Goal: Information Seeking & Learning: Check status

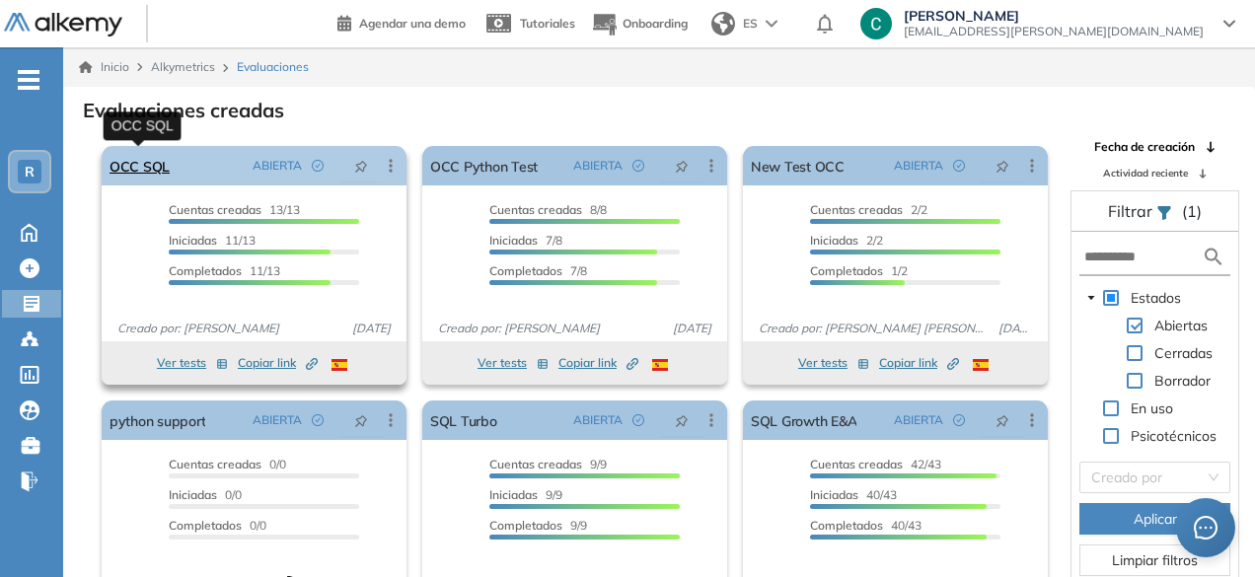
click at [156, 179] on link "OCC SQL" at bounding box center [140, 165] width 60 height 39
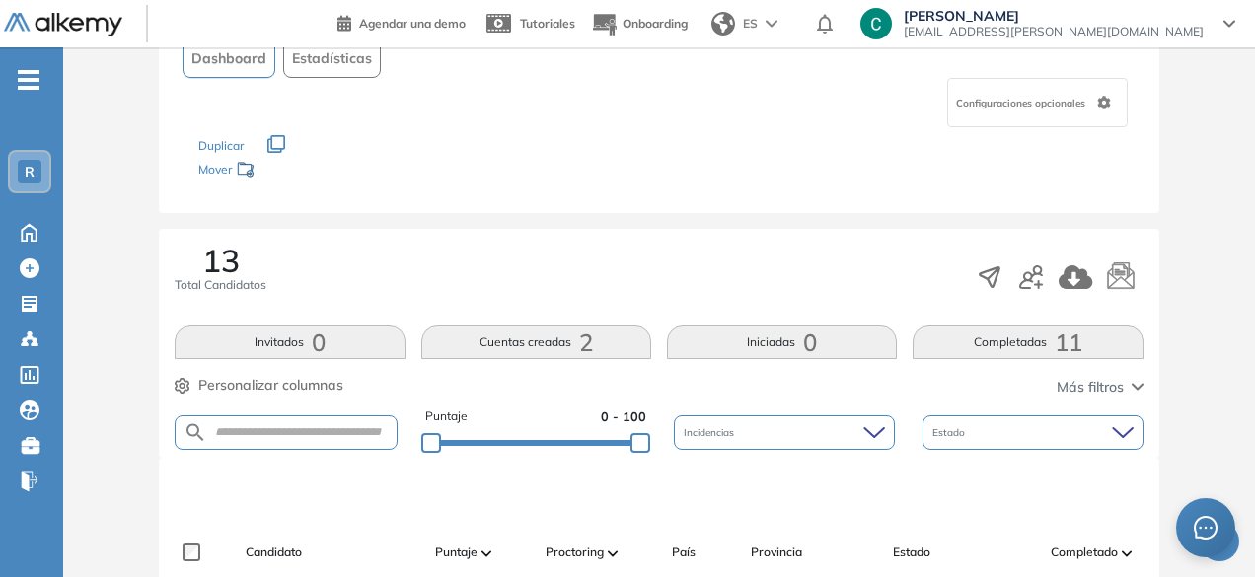
scroll to position [126, 0]
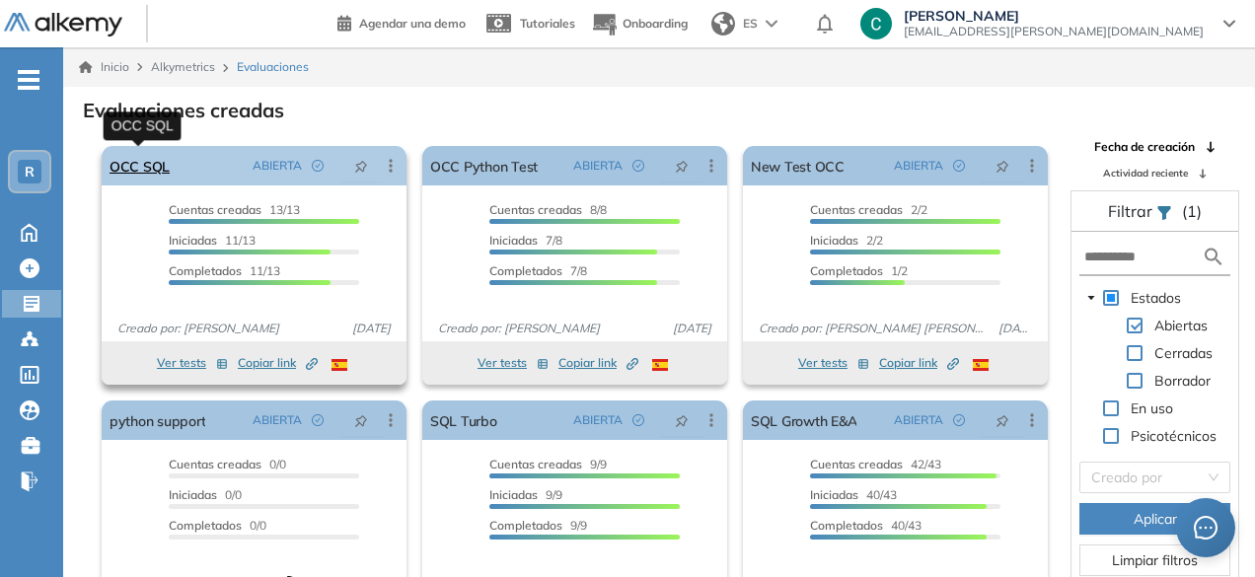
click at [158, 159] on link "OCC SQL" at bounding box center [140, 165] width 60 height 39
click at [169, 155] on div "OCC SQL ABIERTA Editar Los siguientes tests ya no están disponibles o tienen un…" at bounding box center [254, 165] width 305 height 39
click at [163, 165] on link "OCC SQL" at bounding box center [140, 165] width 60 height 39
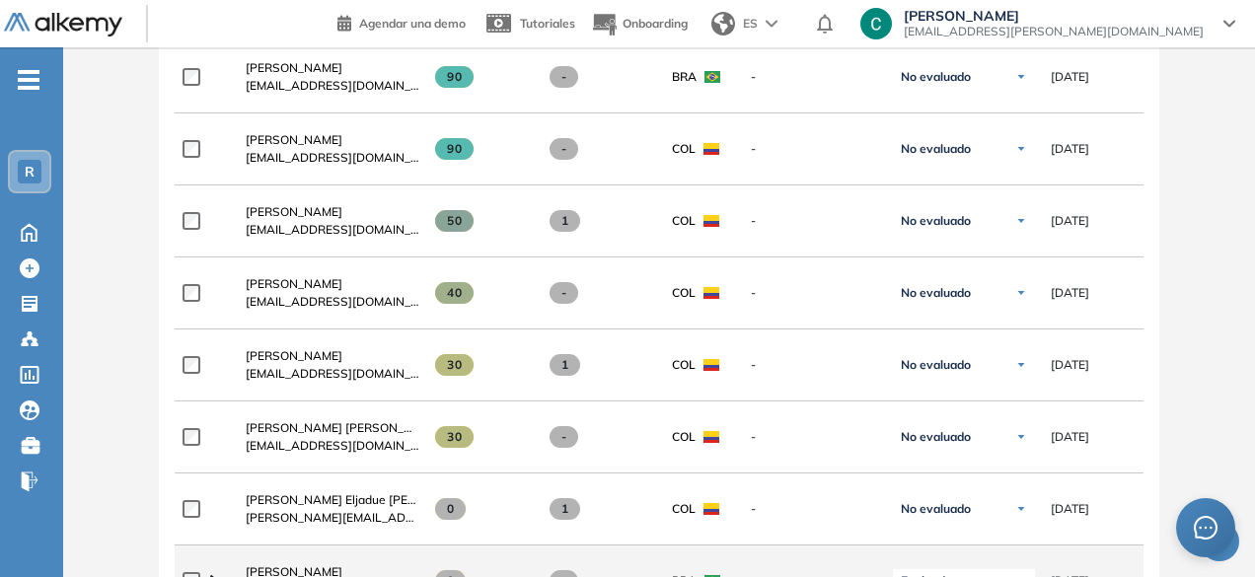
scroll to position [917, 0]
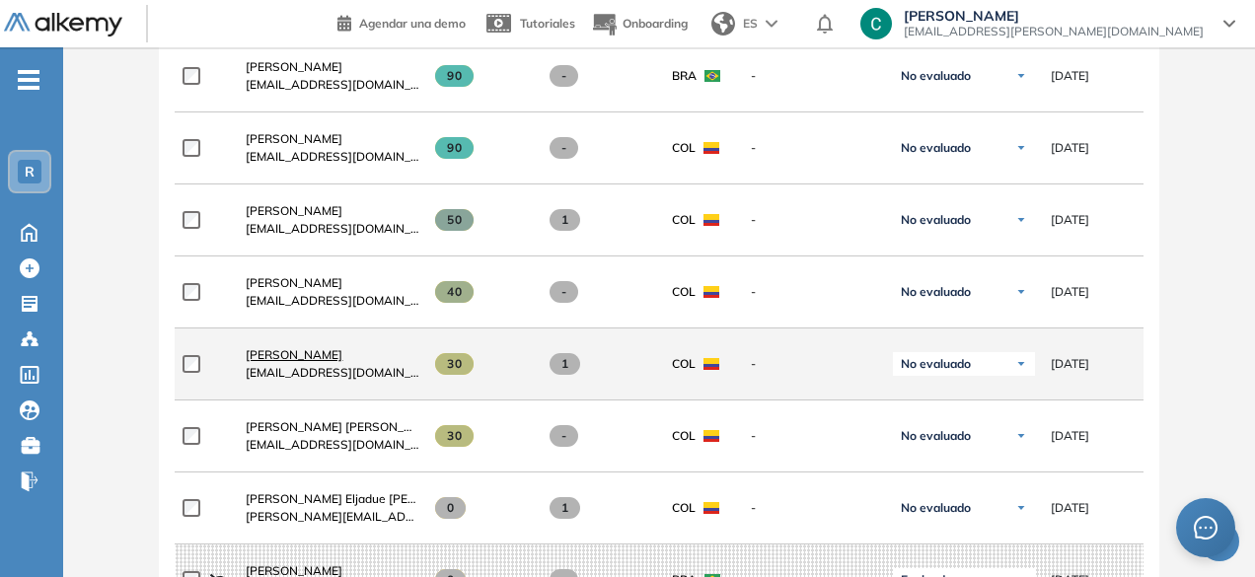
click at [326, 358] on span "[PERSON_NAME]" at bounding box center [294, 354] width 97 height 15
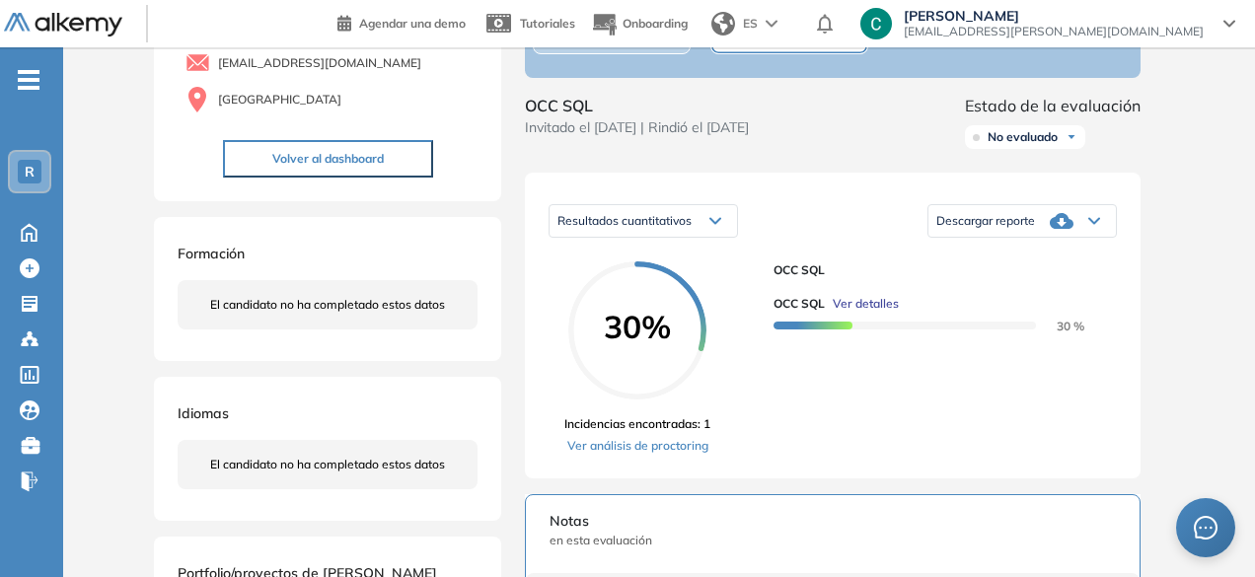
scroll to position [171, 0]
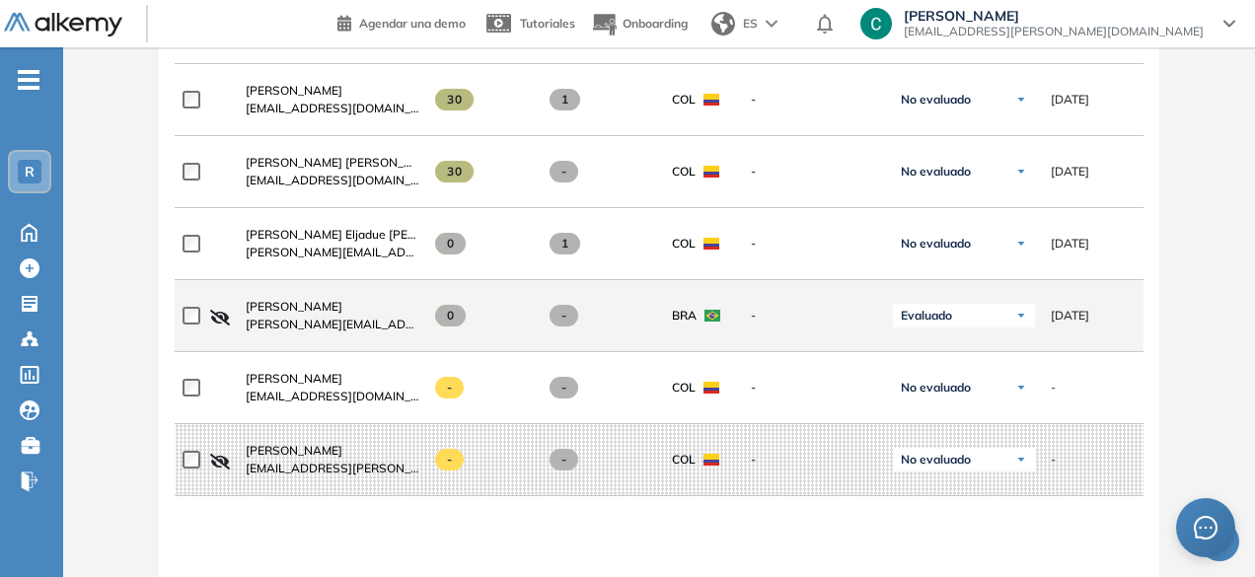
scroll to position [1170, 0]
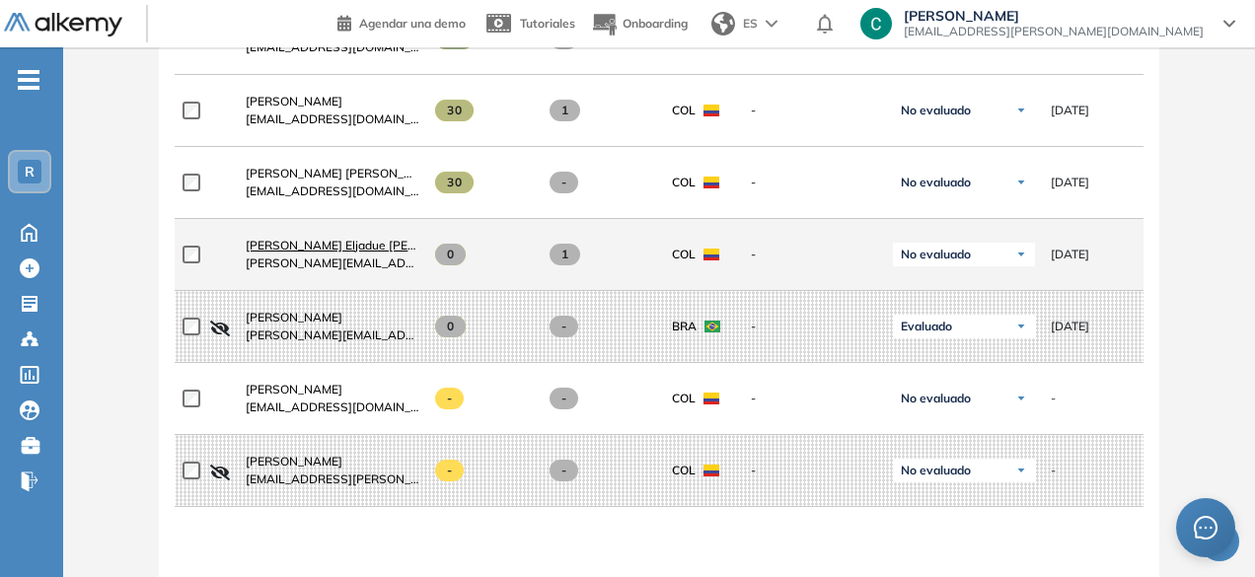
click at [361, 247] on span "Alejandro José Eljadue Tarud" at bounding box center [366, 245] width 240 height 15
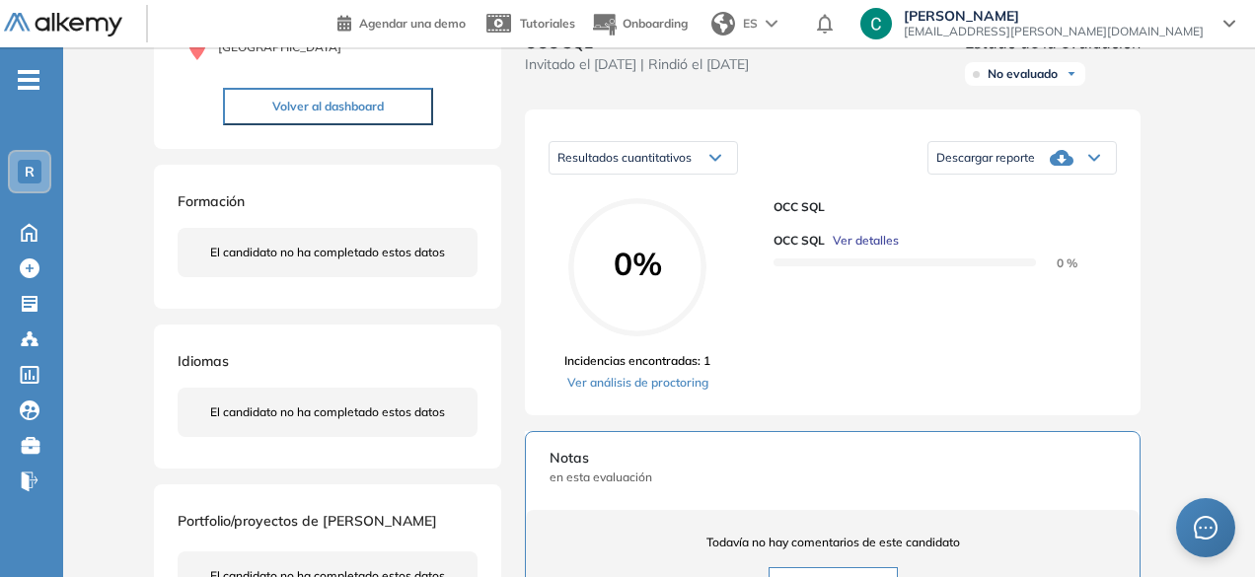
scroll to position [247, 0]
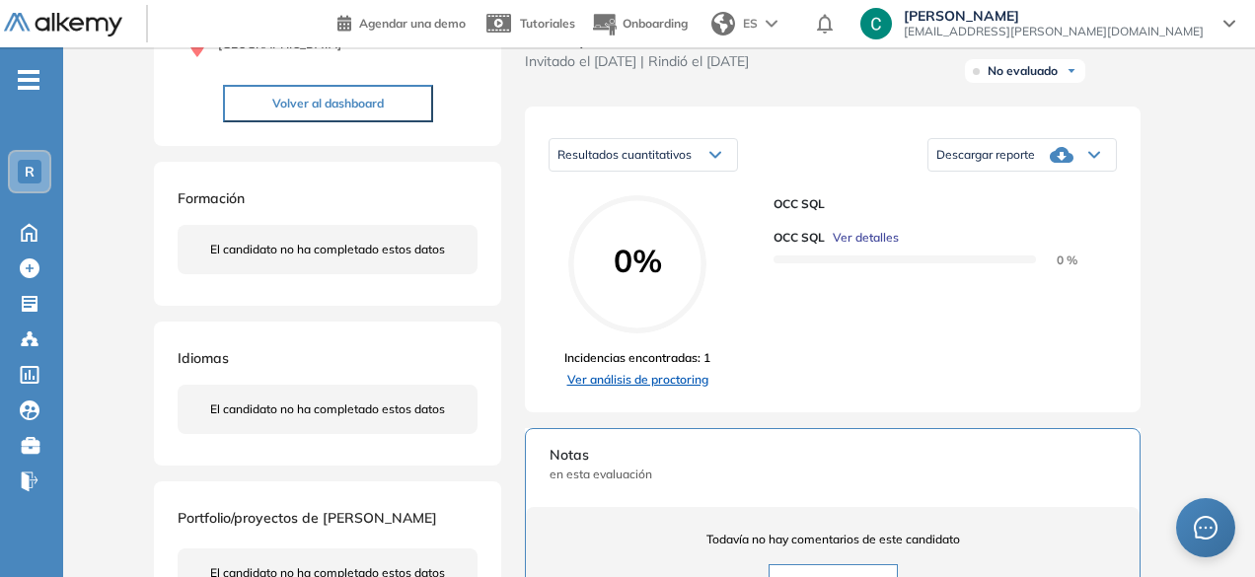
click at [659, 389] on link "Ver análisis de proctoring" at bounding box center [637, 380] width 146 height 18
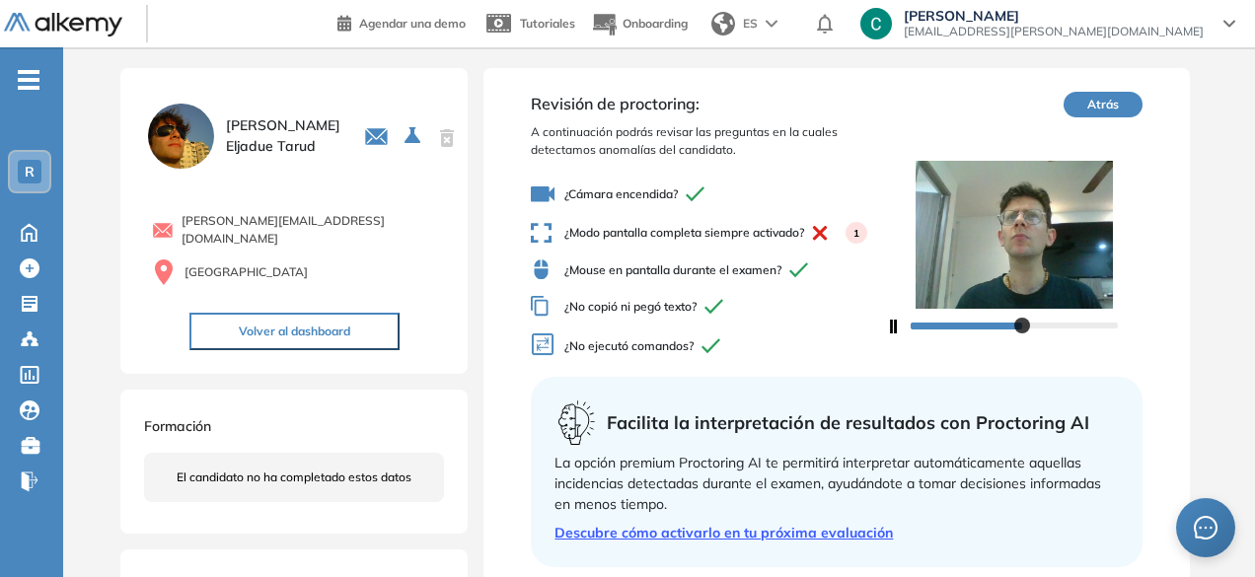
scroll to position [308, 0]
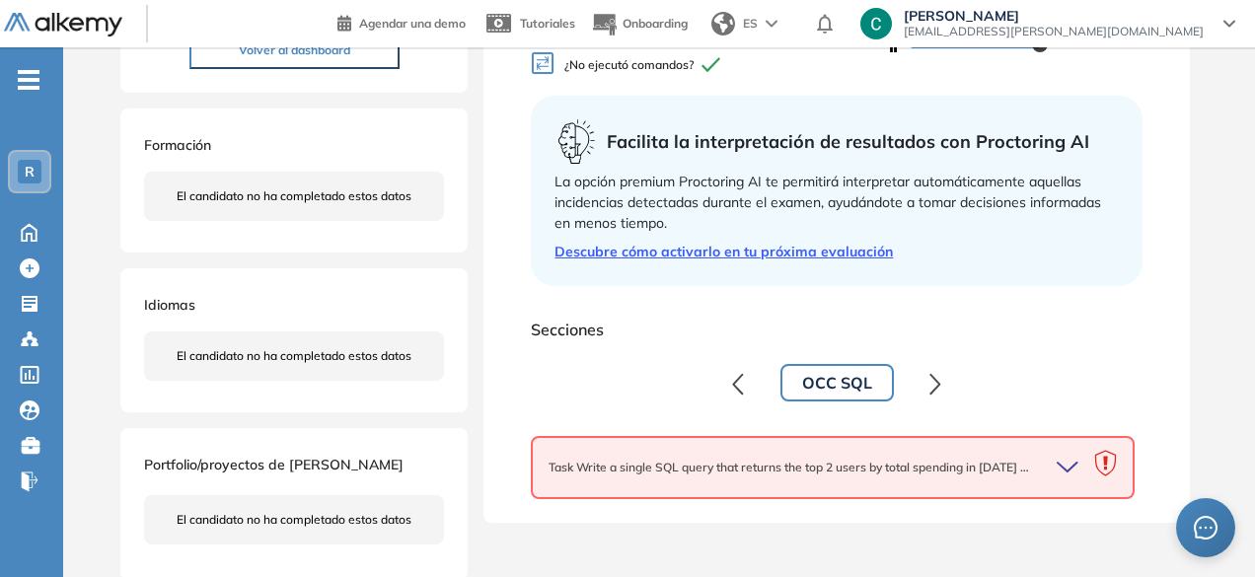
click at [1067, 462] on icon "button" at bounding box center [1071, 468] width 28 height 28
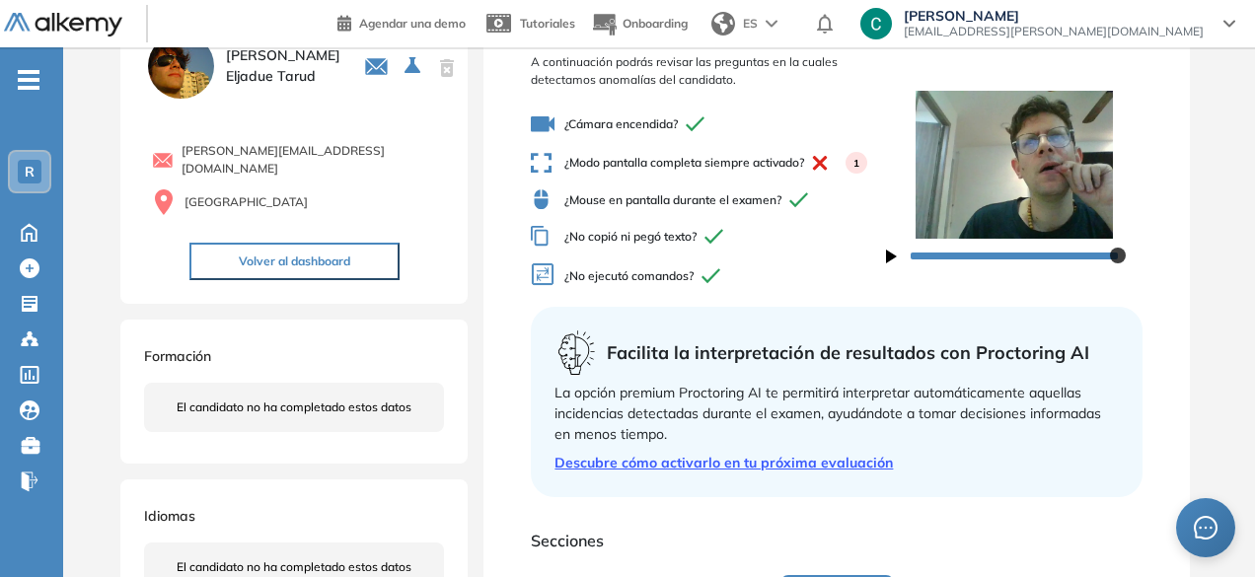
scroll to position [0, 0]
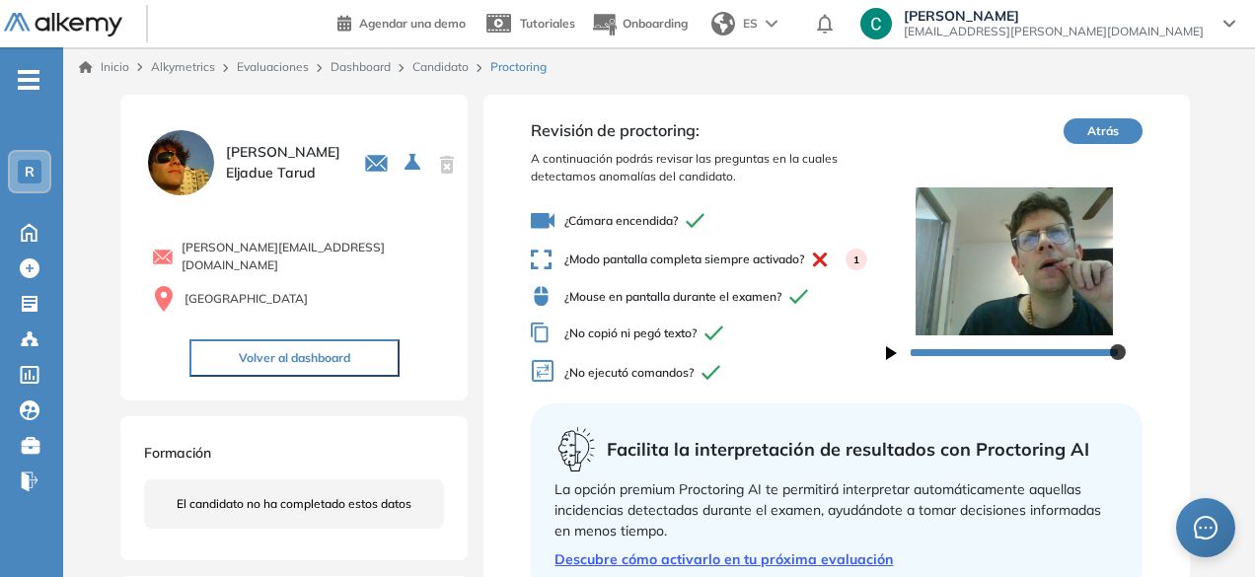
click at [1108, 131] on button "Atrás" at bounding box center [1103, 131] width 79 height 26
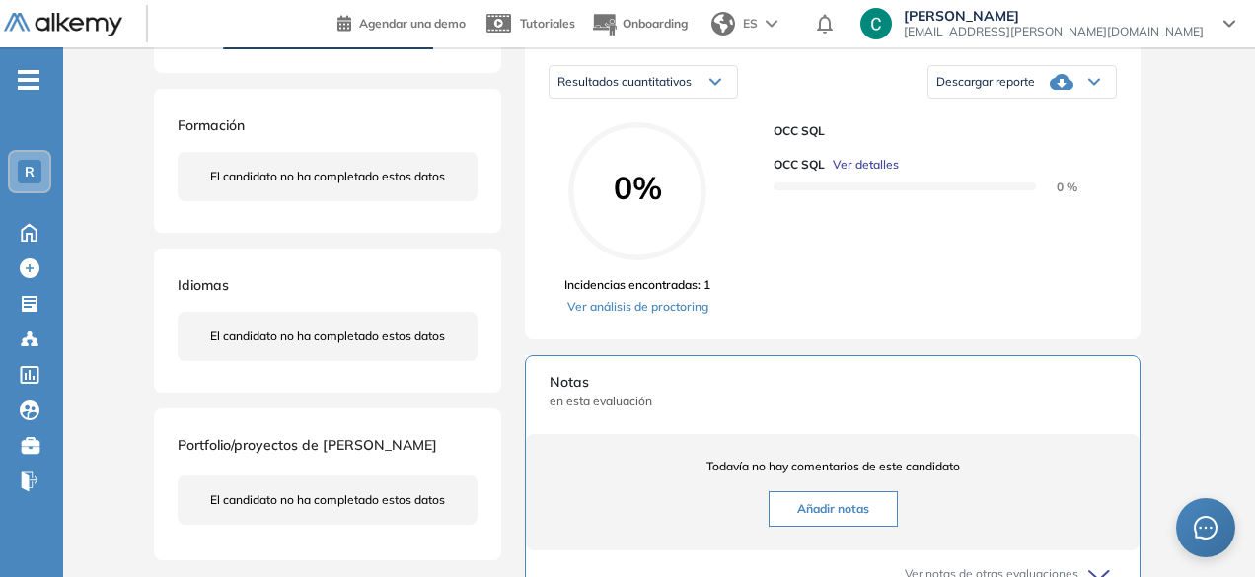
scroll to position [331, 0]
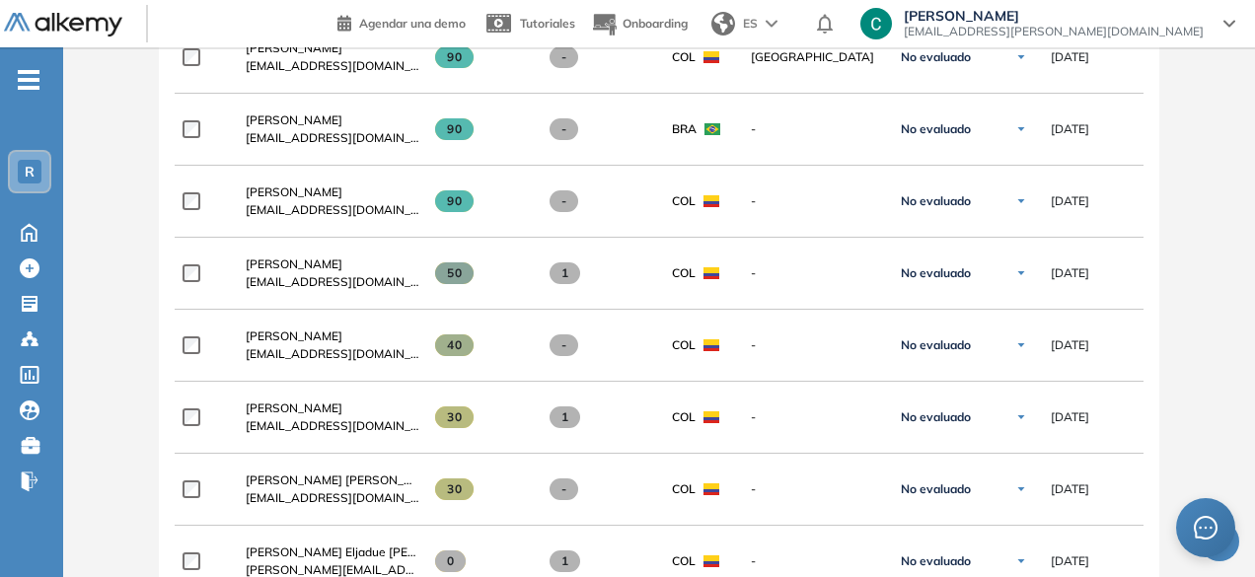
scroll to position [865, 0]
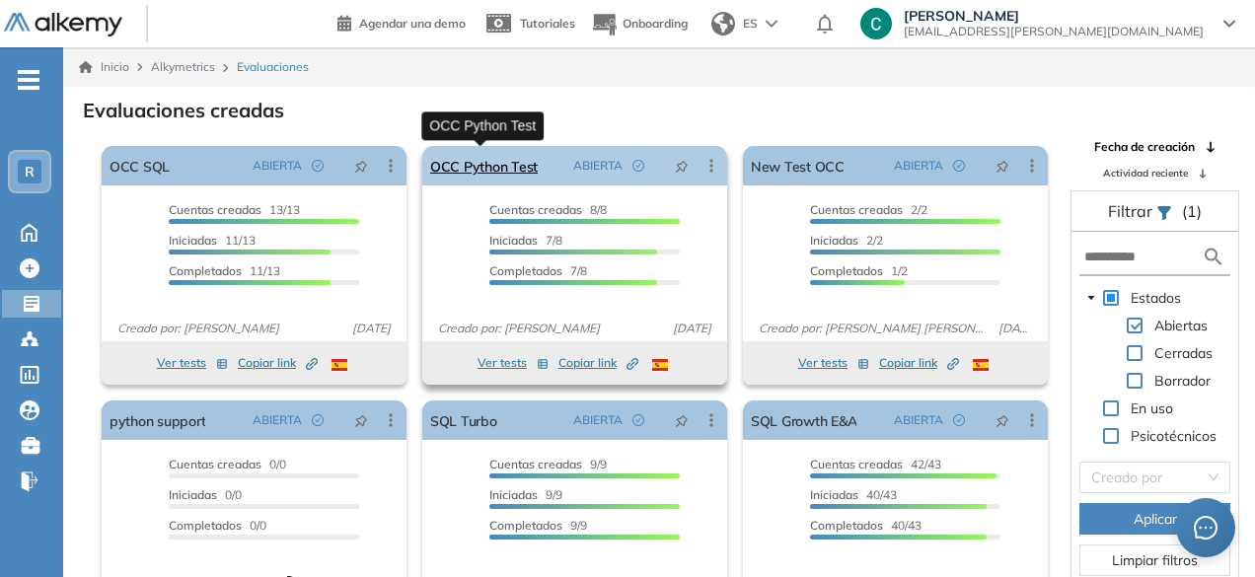
click at [476, 161] on link "OCC Python Test" at bounding box center [484, 165] width 108 height 39
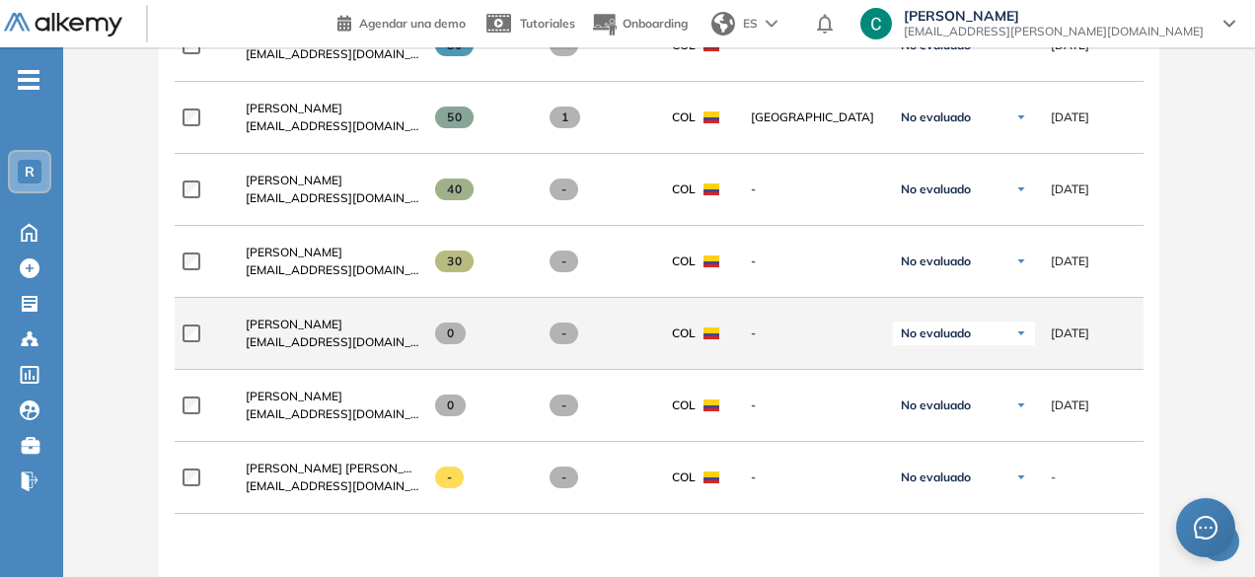
scroll to position [801, 0]
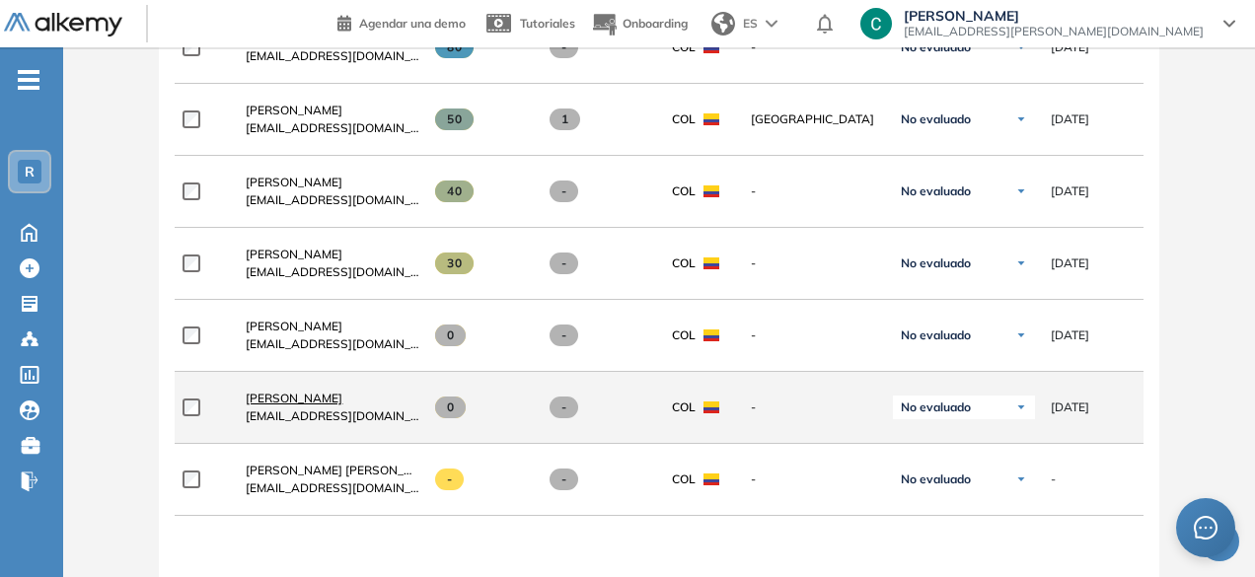
click at [336, 406] on span "[PERSON_NAME]" at bounding box center [294, 398] width 97 height 15
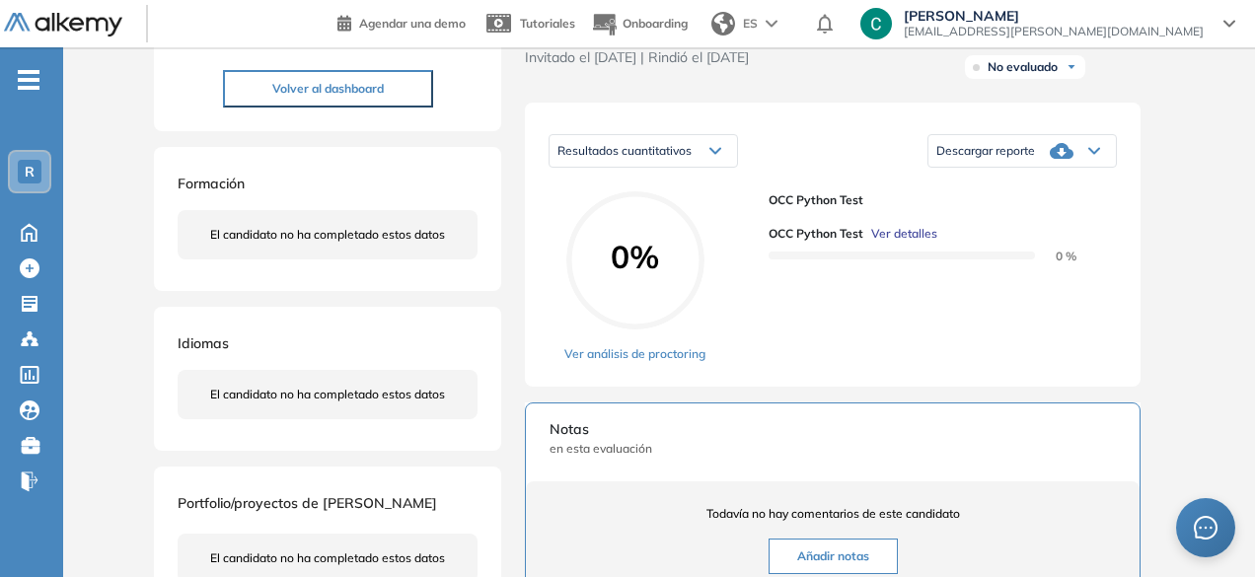
scroll to position [252, 0]
click at [645, 362] on link "Ver análisis de proctoring" at bounding box center [634, 353] width 141 height 18
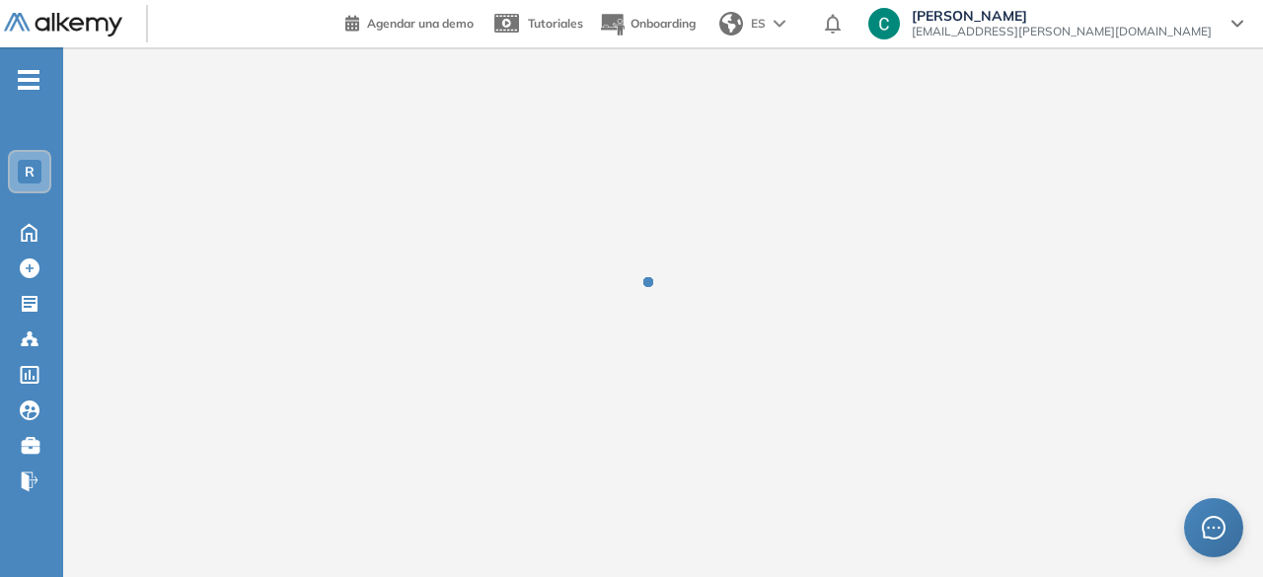
click at [645, 365] on div at bounding box center [663, 297] width 1200 height 138
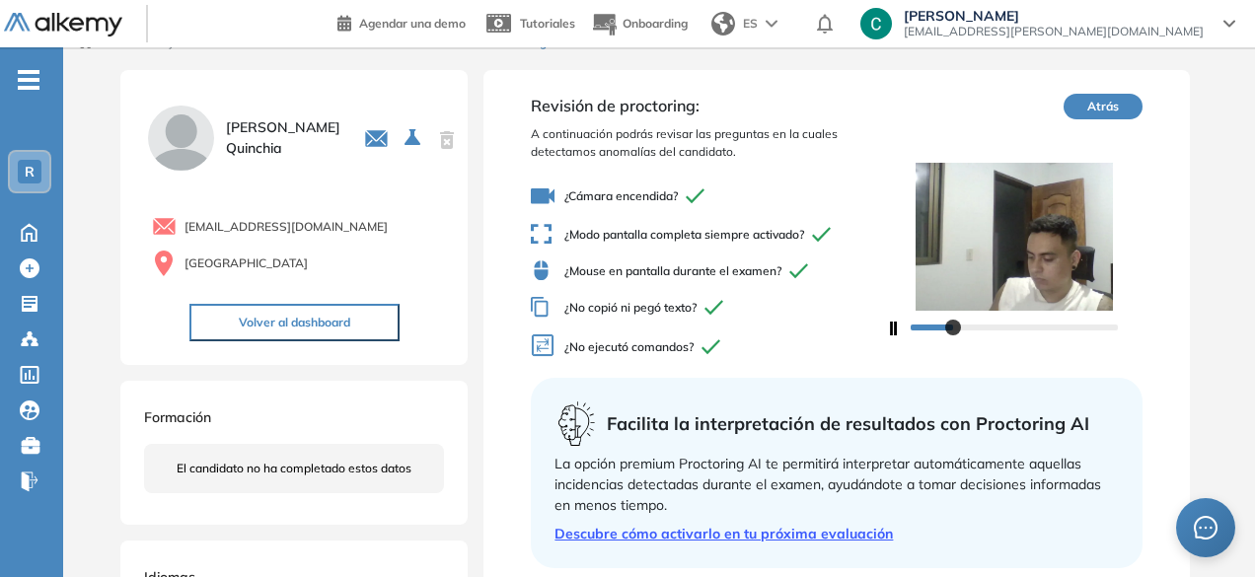
scroll to position [24, 0]
click at [894, 329] on icon "button" at bounding box center [894, 330] width 8 height 14
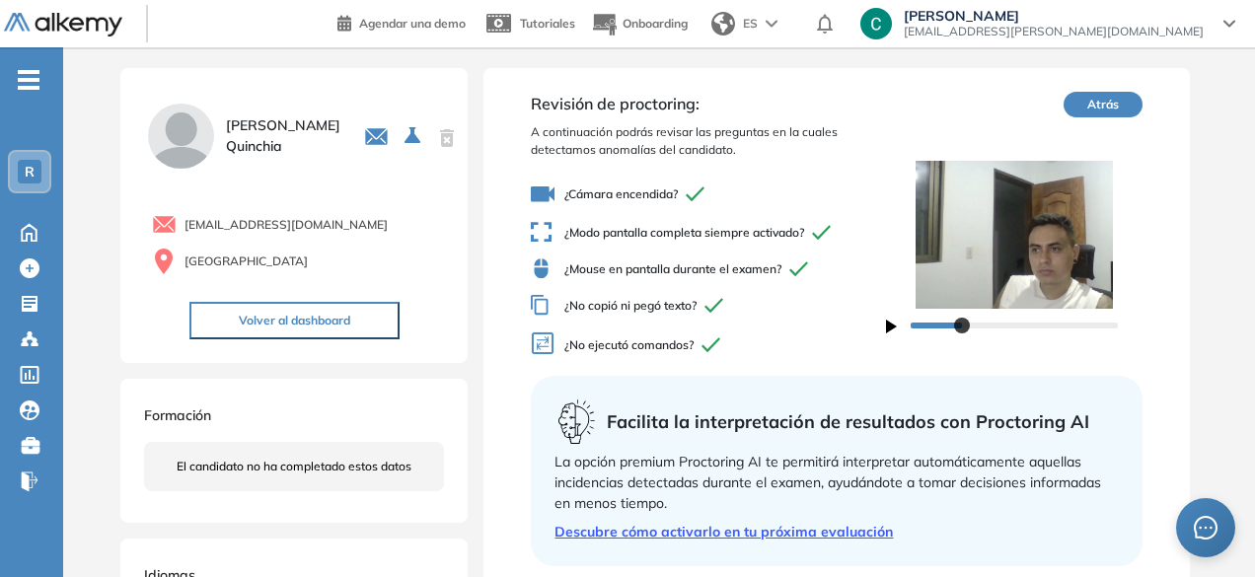
scroll to position [0, 0]
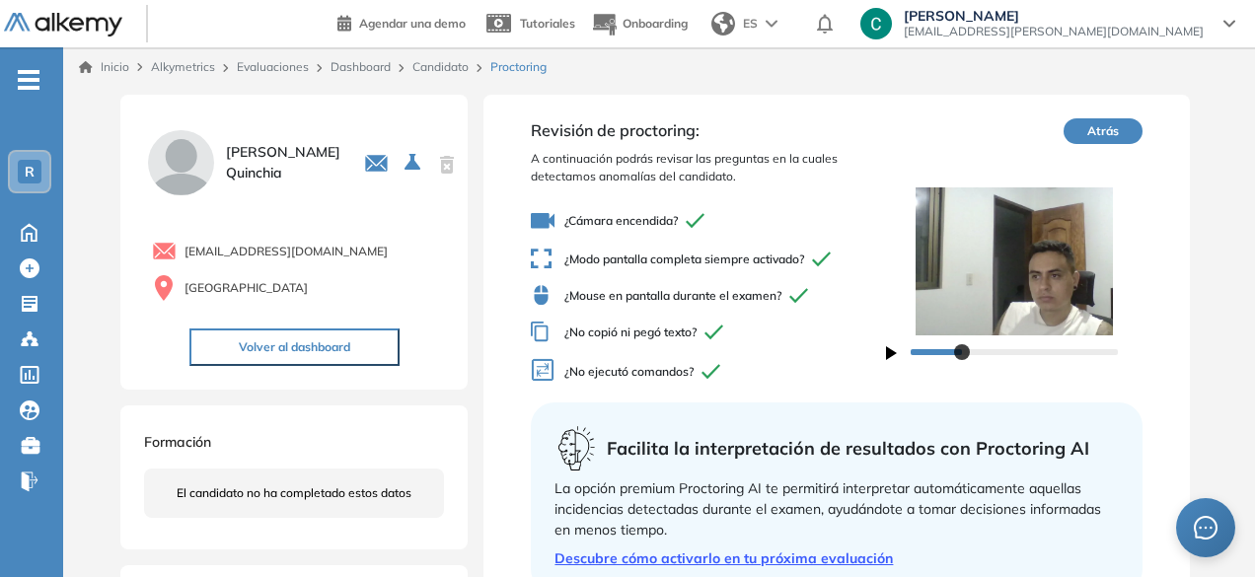
click at [1107, 118] on button "Atrás" at bounding box center [1103, 131] width 79 height 26
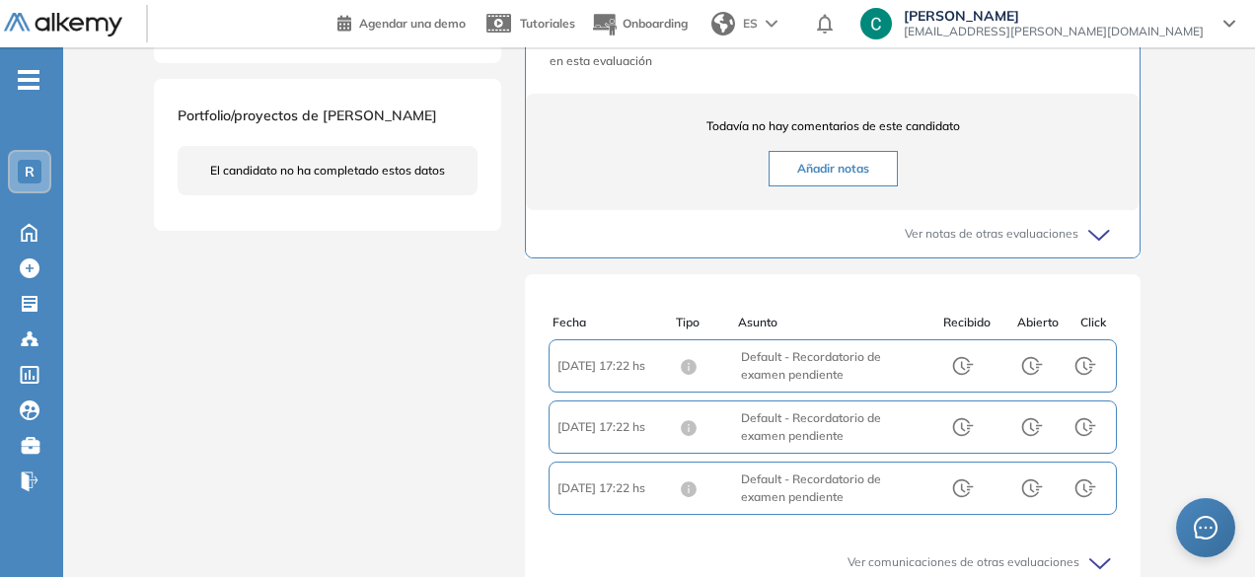
scroll to position [4, 0]
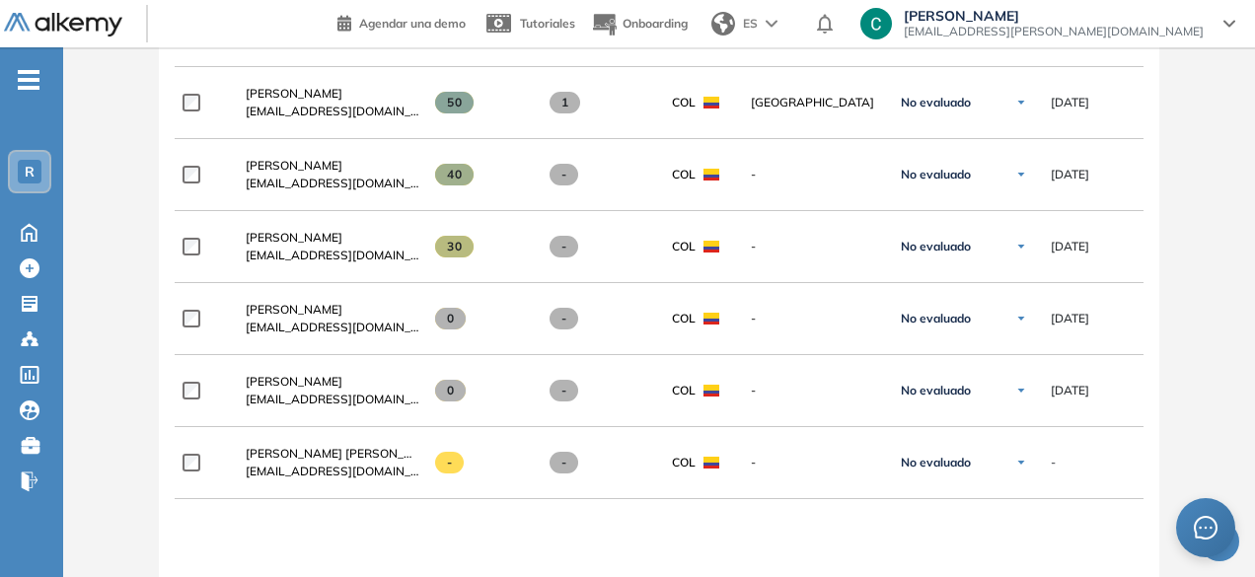
scroll to position [821, 0]
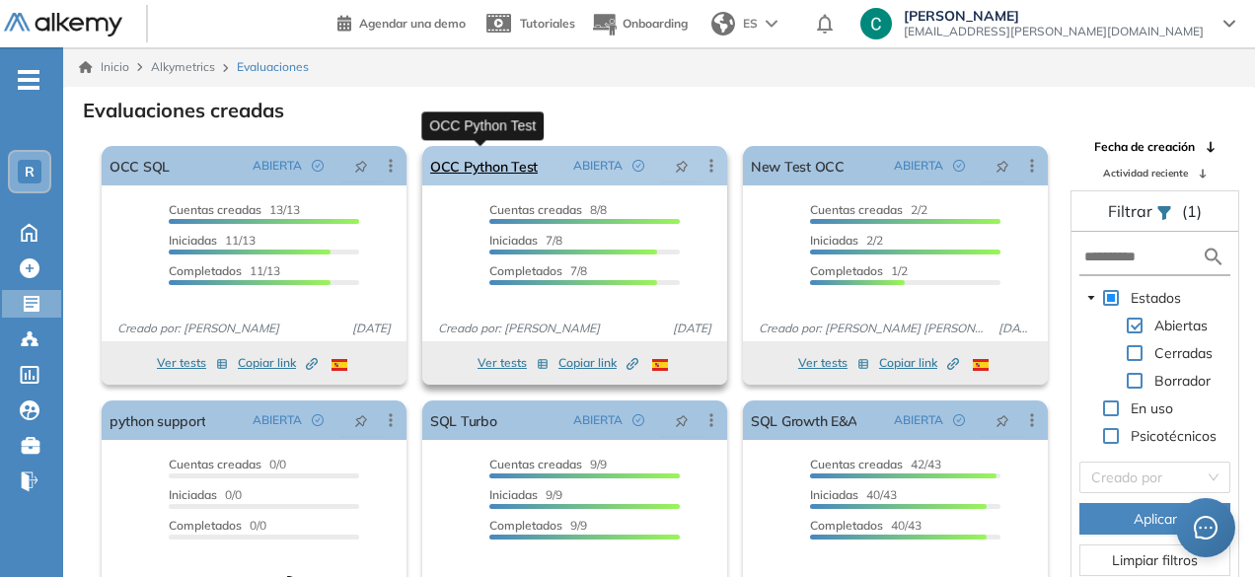
click at [455, 167] on link "OCC Python Test" at bounding box center [484, 165] width 108 height 39
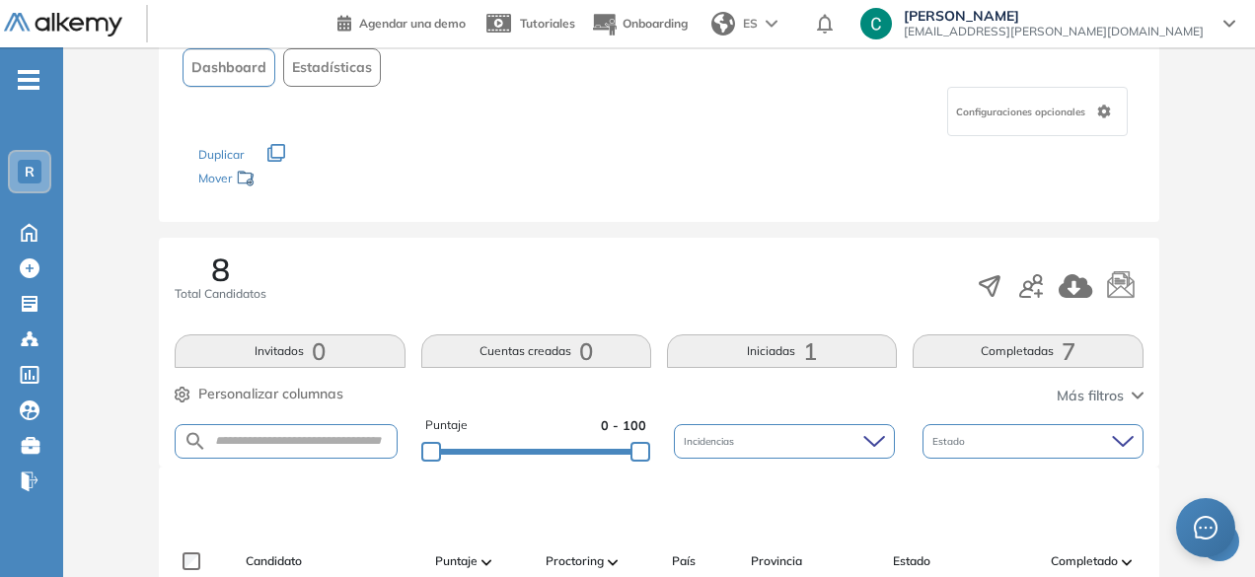
scroll to position [54, 0]
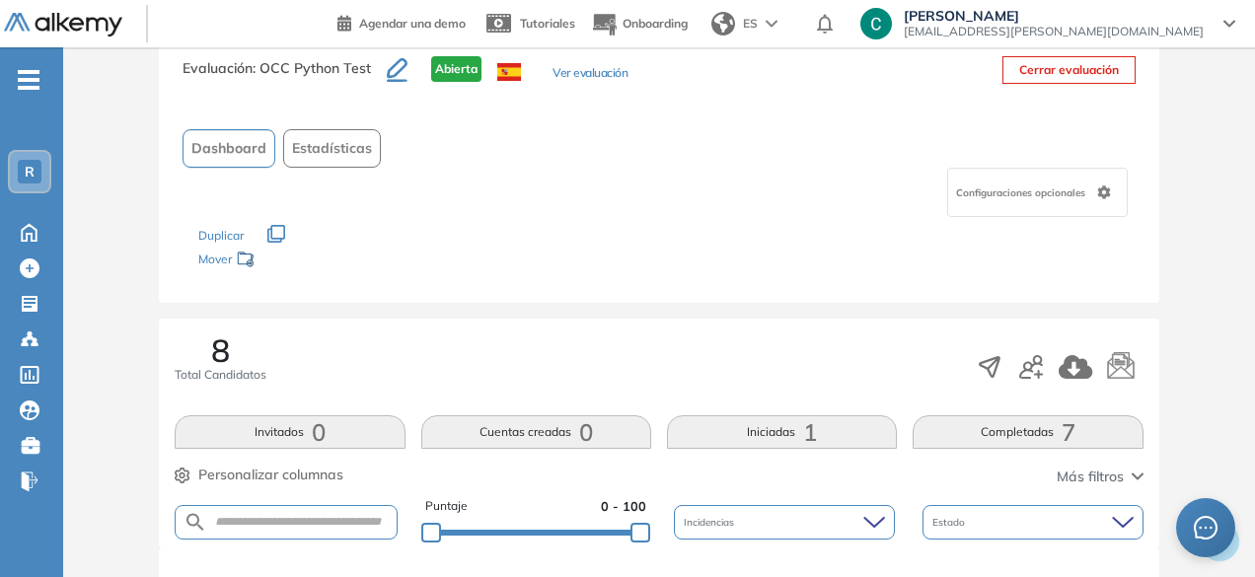
click at [326, 227] on div "Duplicar" at bounding box center [658, 226] width 921 height 18
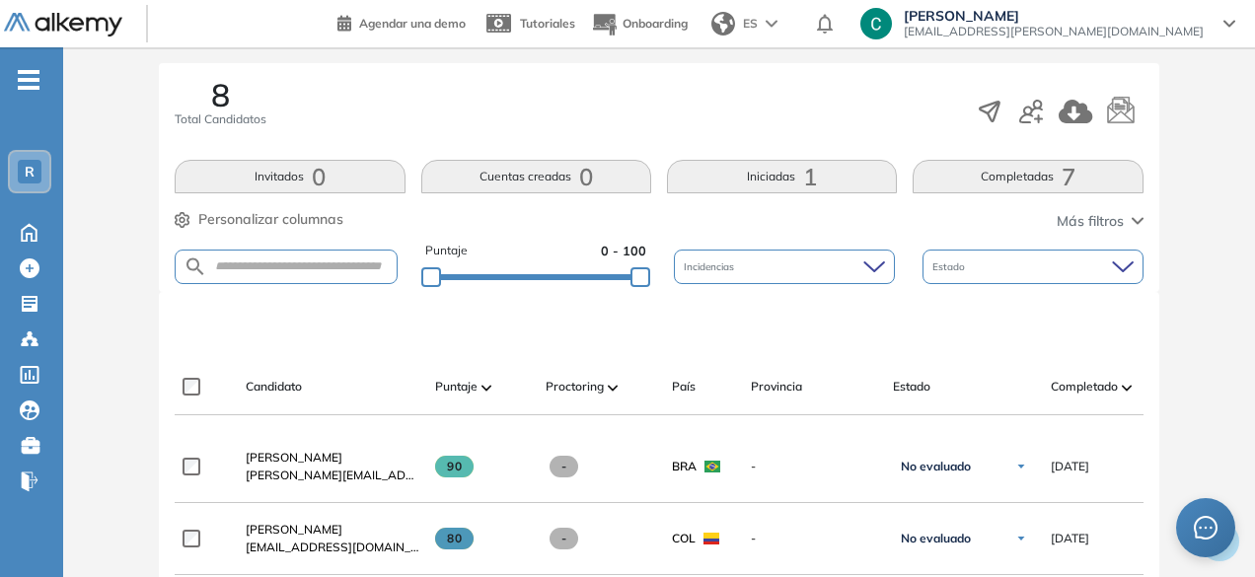
scroll to position [423, 0]
